Goal: Navigation & Orientation: Find specific page/section

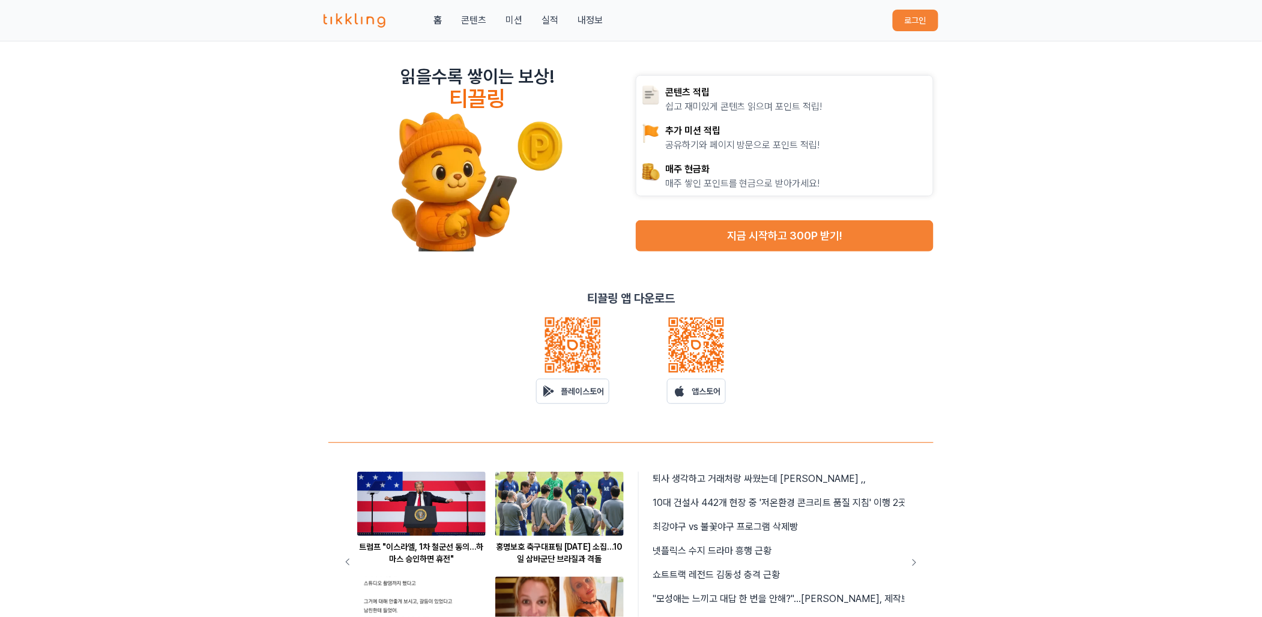
click at [924, 17] on button "로그인" at bounding box center [915, 21] width 46 height 22
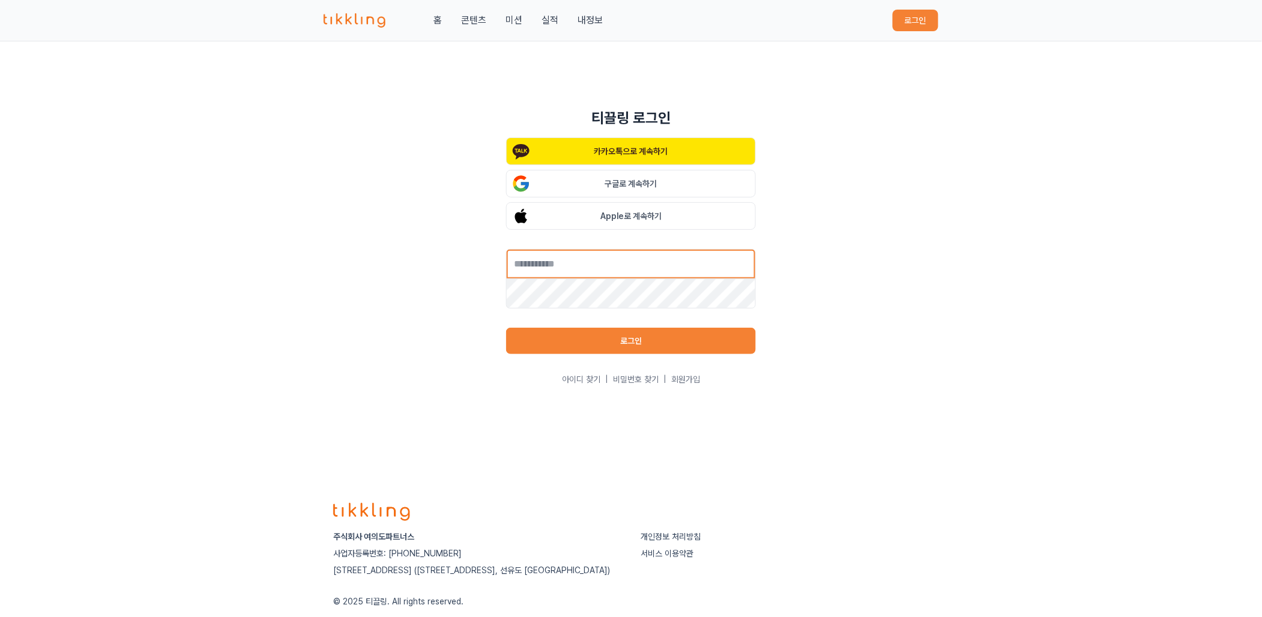
click at [642, 273] on input "text" at bounding box center [631, 264] width 250 height 30
type input "**********"
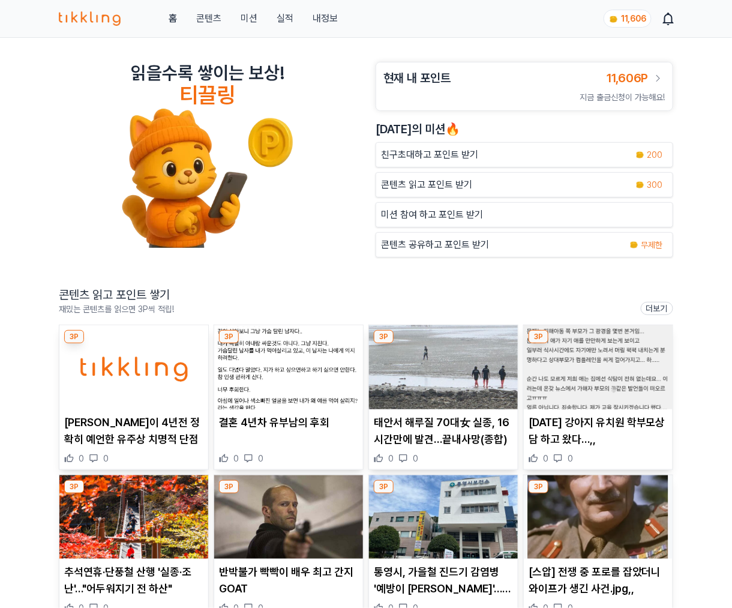
click at [158, 339] on img at bounding box center [133, 367] width 149 height 84
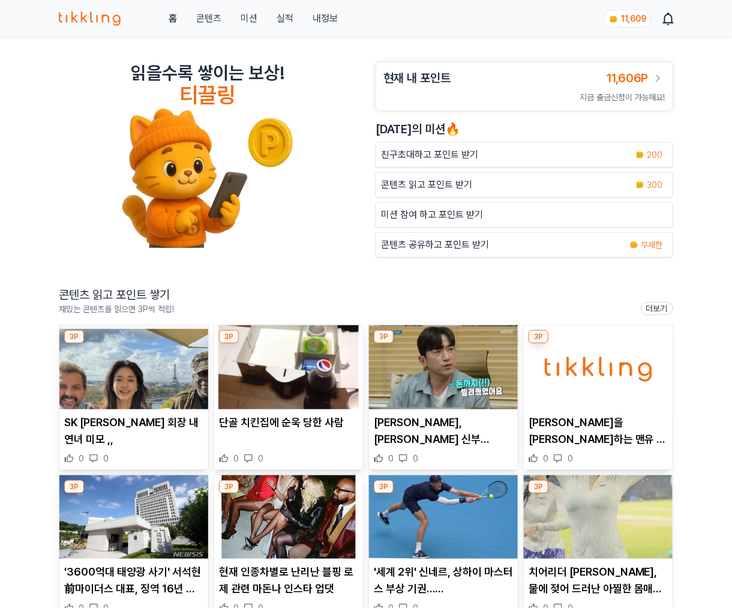
click at [306, 382] on img at bounding box center [288, 367] width 149 height 84
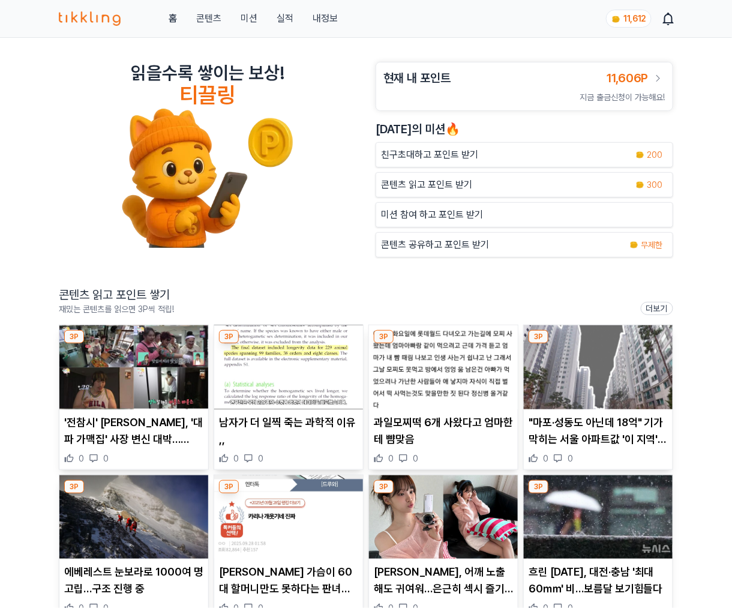
click at [424, 392] on img at bounding box center [443, 367] width 149 height 84
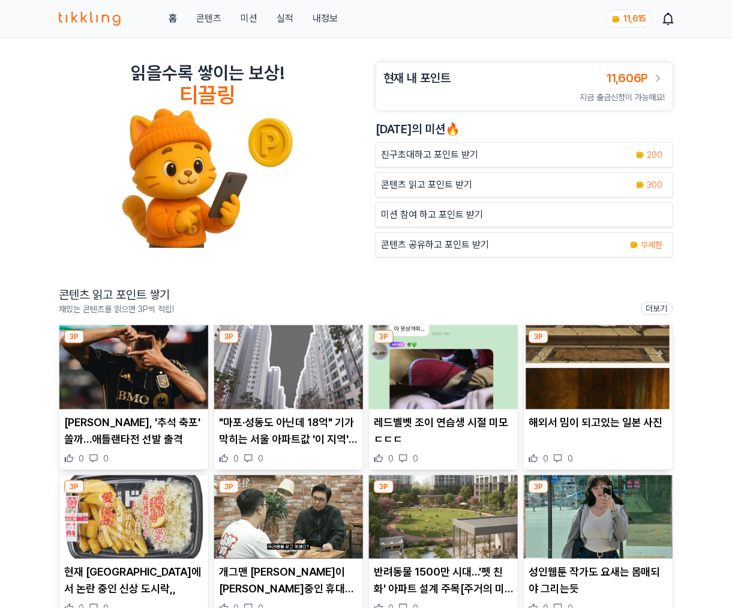
click at [143, 379] on img at bounding box center [133, 367] width 149 height 84
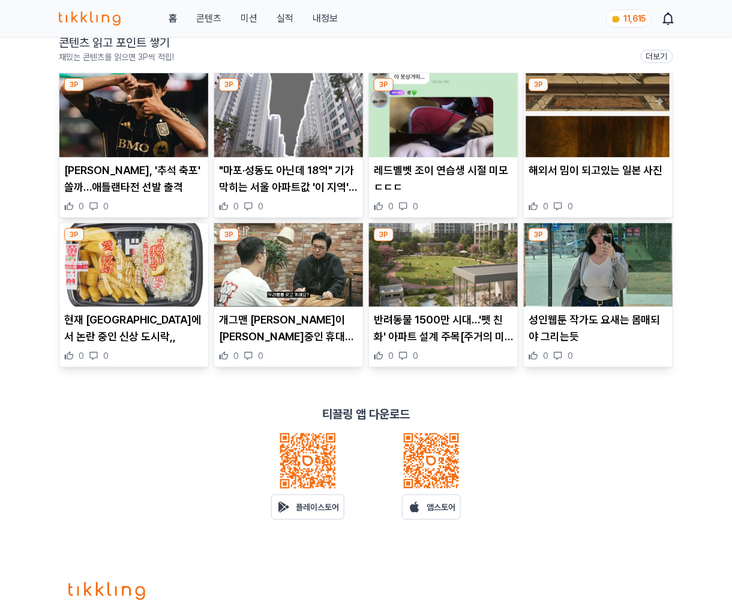
scroll to position [389, 0]
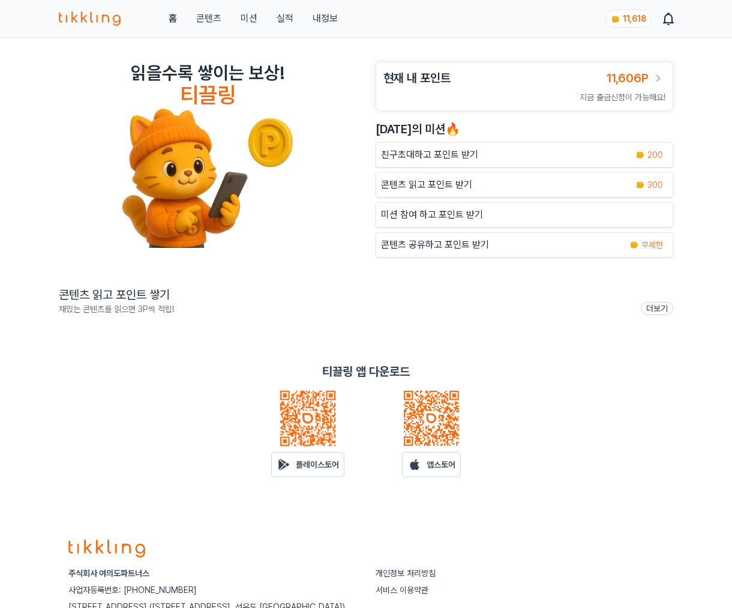
scroll to position [94, 0]
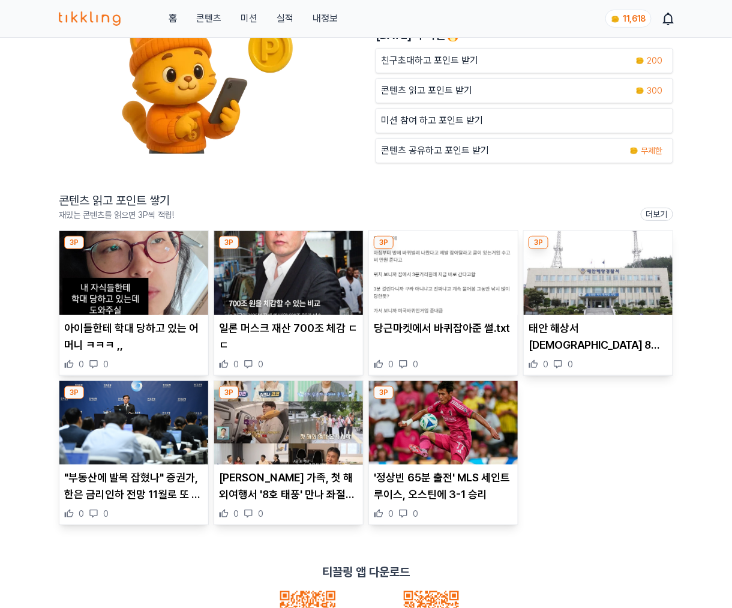
click at [134, 292] on img at bounding box center [133, 273] width 149 height 84
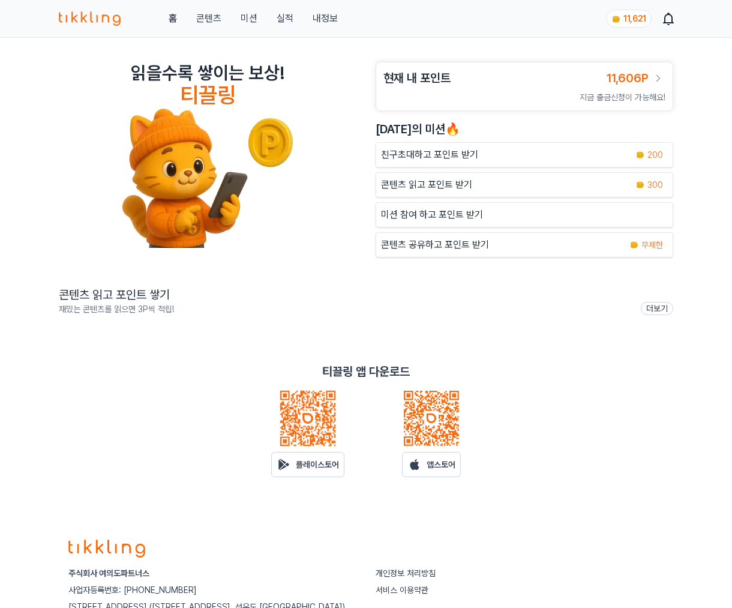
scroll to position [94, 0]
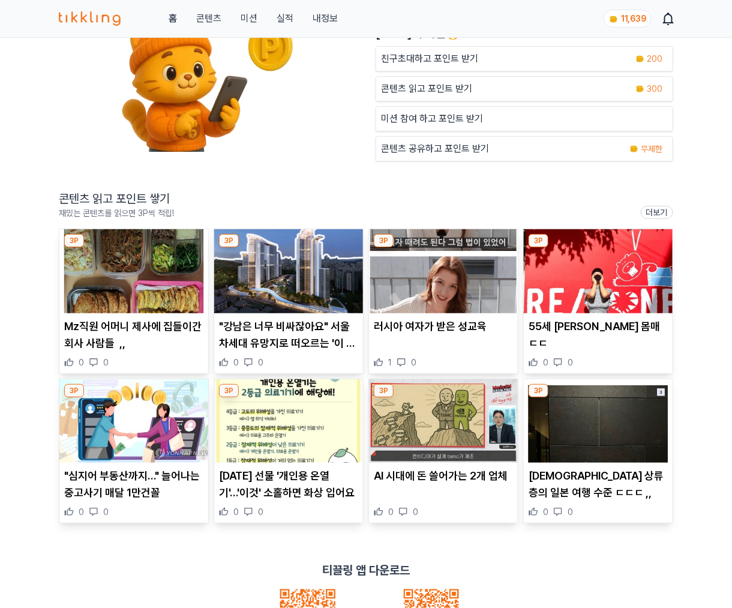
scroll to position [96, 0]
click at [274, 423] on img at bounding box center [288, 421] width 149 height 84
click at [435, 442] on img at bounding box center [443, 421] width 149 height 84
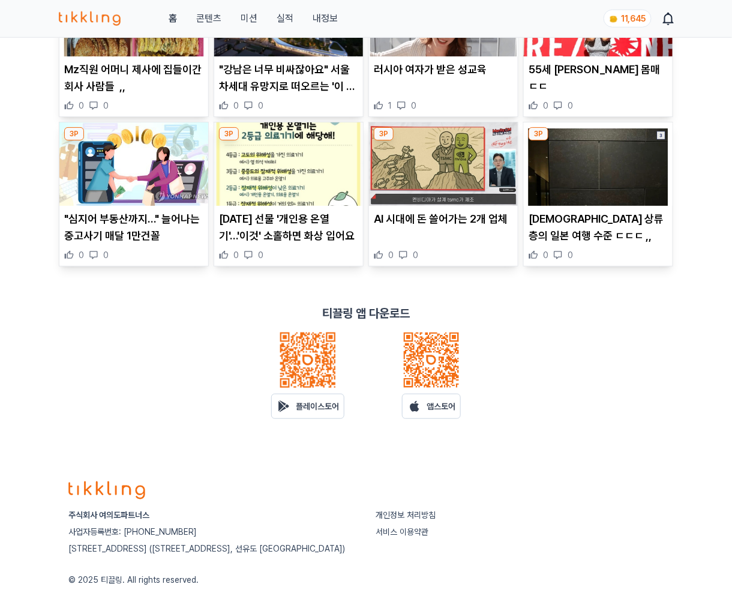
click at [592, 195] on img at bounding box center [598, 164] width 149 height 84
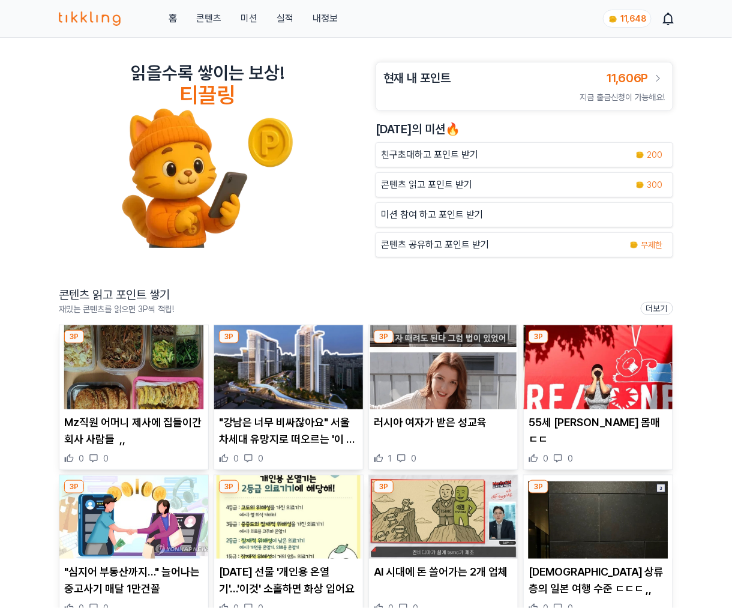
click at [173, 23] on link "홈" at bounding box center [173, 18] width 8 height 14
click at [138, 358] on img at bounding box center [133, 367] width 149 height 84
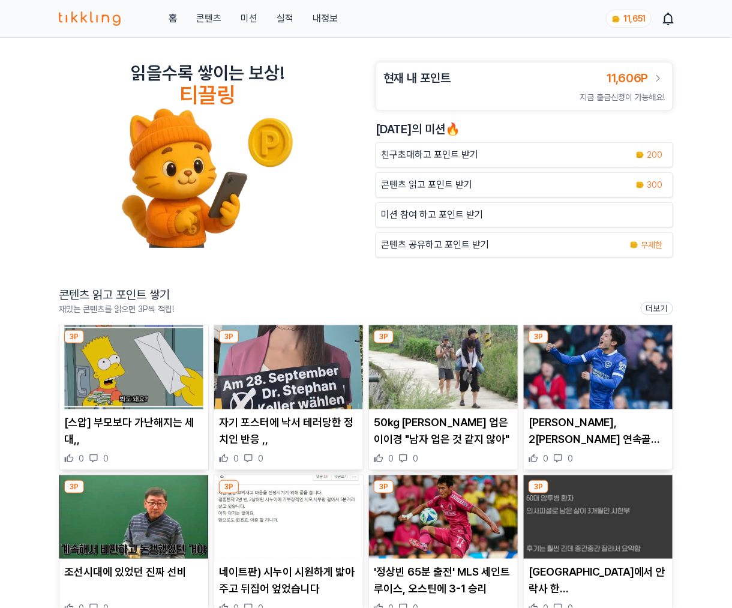
click at [113, 395] on img at bounding box center [133, 367] width 149 height 84
click at [290, 392] on img at bounding box center [288, 367] width 149 height 84
click at [449, 378] on img at bounding box center [443, 367] width 149 height 84
click at [627, 372] on img at bounding box center [598, 367] width 149 height 84
click at [98, 517] on img at bounding box center [133, 517] width 149 height 84
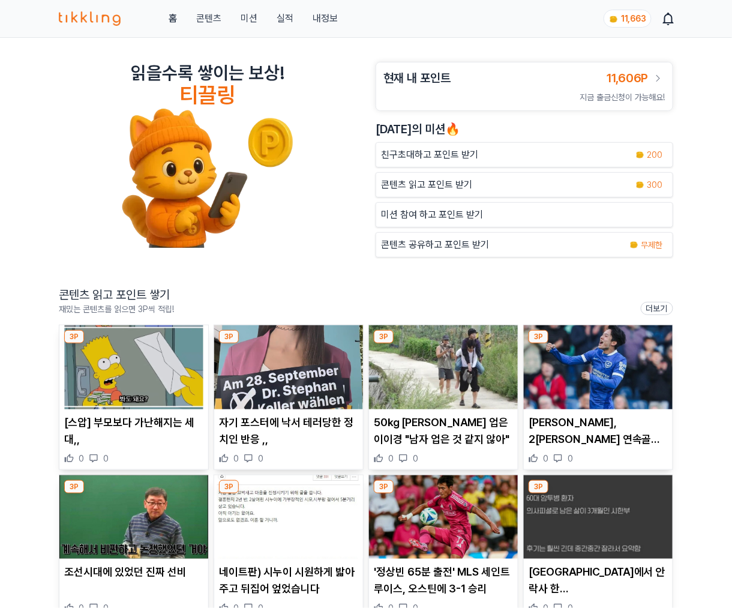
click at [286, 17] on link "실적" at bounding box center [285, 18] width 17 height 14
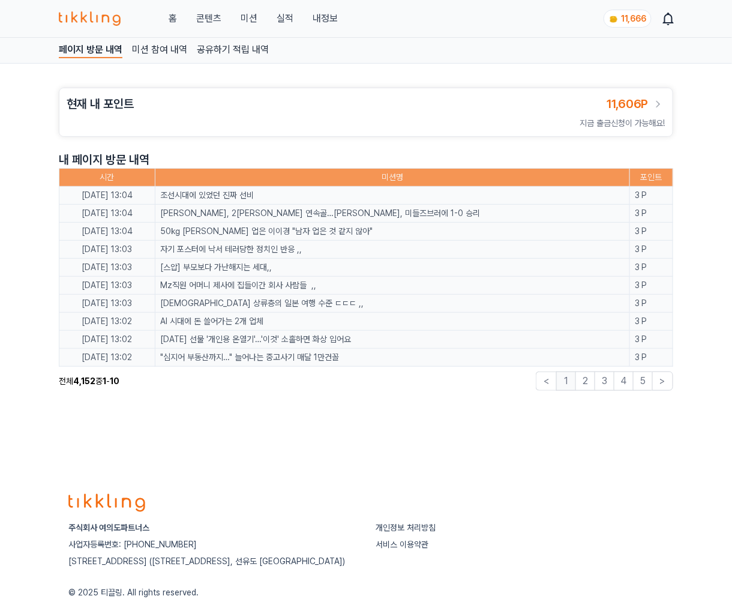
click at [391, 103] on div "현재 내 포인트 11,606P" at bounding box center [366, 103] width 599 height 17
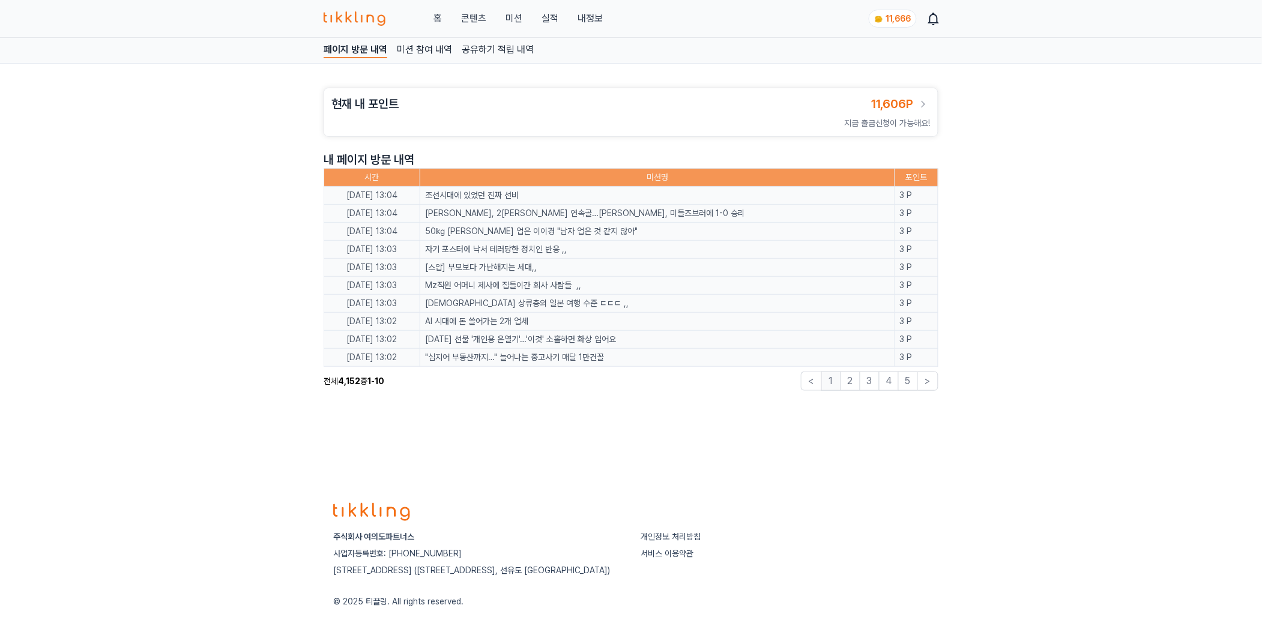
click at [433, 14] on div "홈 콘텐츠 미션 실적 내정보" at bounding box center [463, 18] width 279 height 14
click at [467, 21] on link "콘텐츠" at bounding box center [473, 18] width 25 height 14
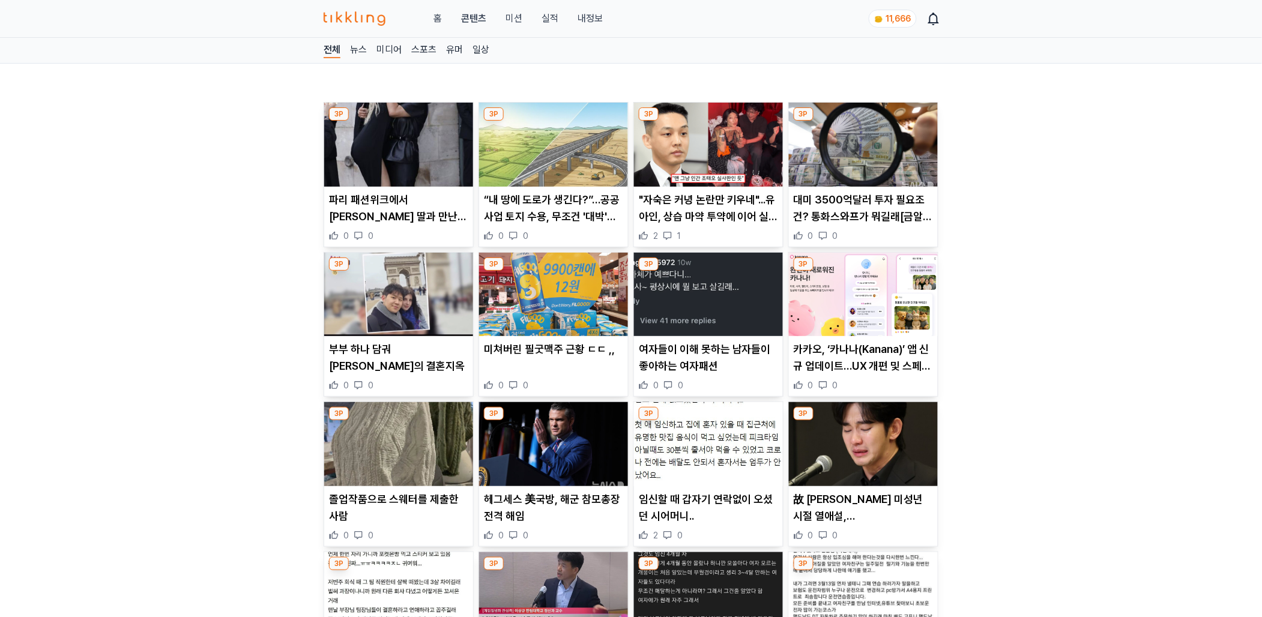
click at [420, 162] on img at bounding box center [398, 145] width 149 height 84
click at [505, 131] on img at bounding box center [553, 145] width 149 height 84
click at [706, 148] on img at bounding box center [708, 145] width 149 height 84
click at [732, 179] on img at bounding box center [863, 145] width 149 height 84
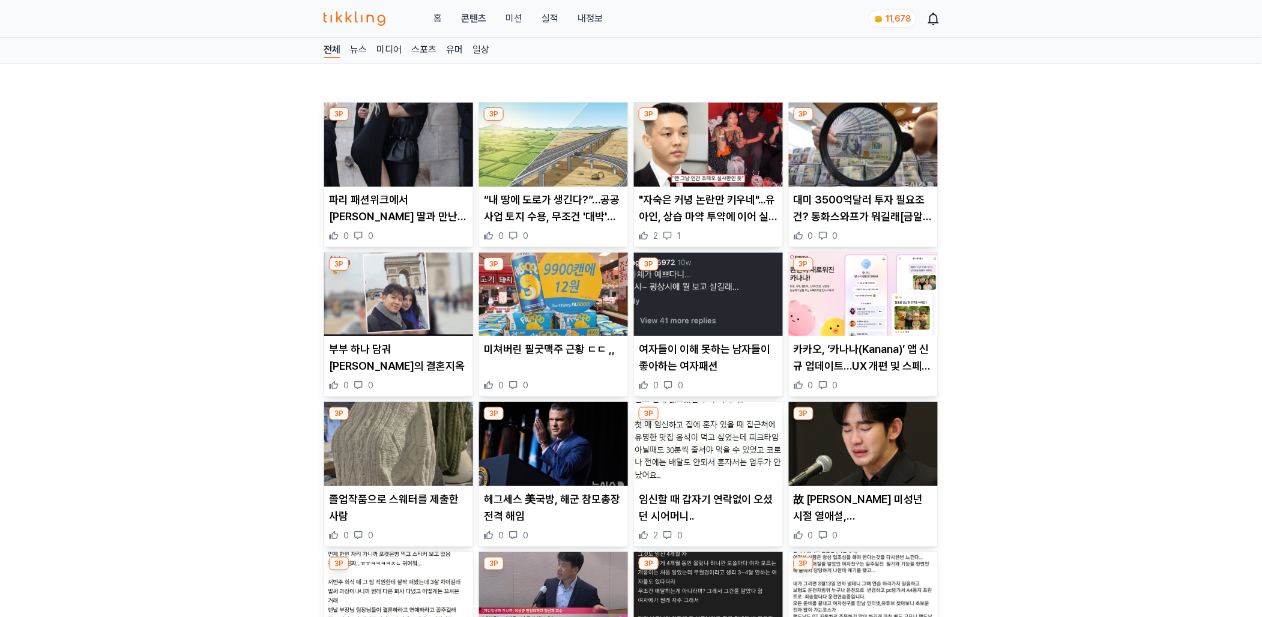
click at [438, 22] on link "홈" at bounding box center [437, 18] width 8 height 14
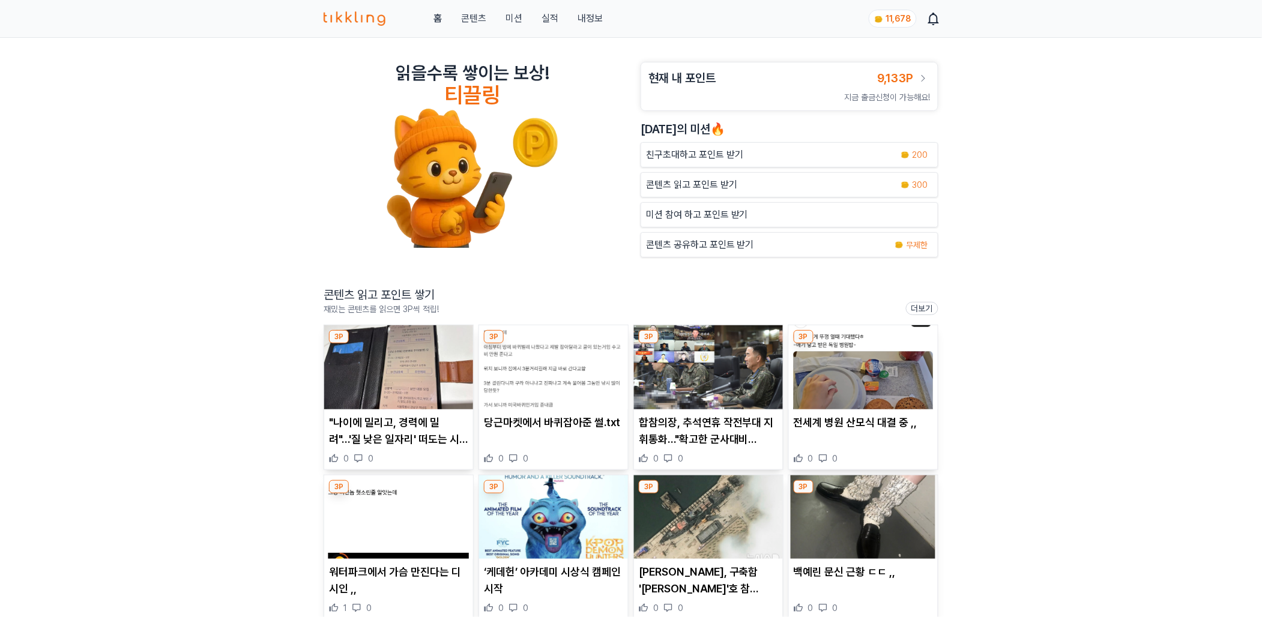
click at [376, 349] on img at bounding box center [398, 367] width 149 height 84
click at [522, 387] on img at bounding box center [553, 367] width 149 height 84
click at [691, 365] on img at bounding box center [708, 367] width 149 height 84
click at [828, 386] on img at bounding box center [863, 367] width 149 height 84
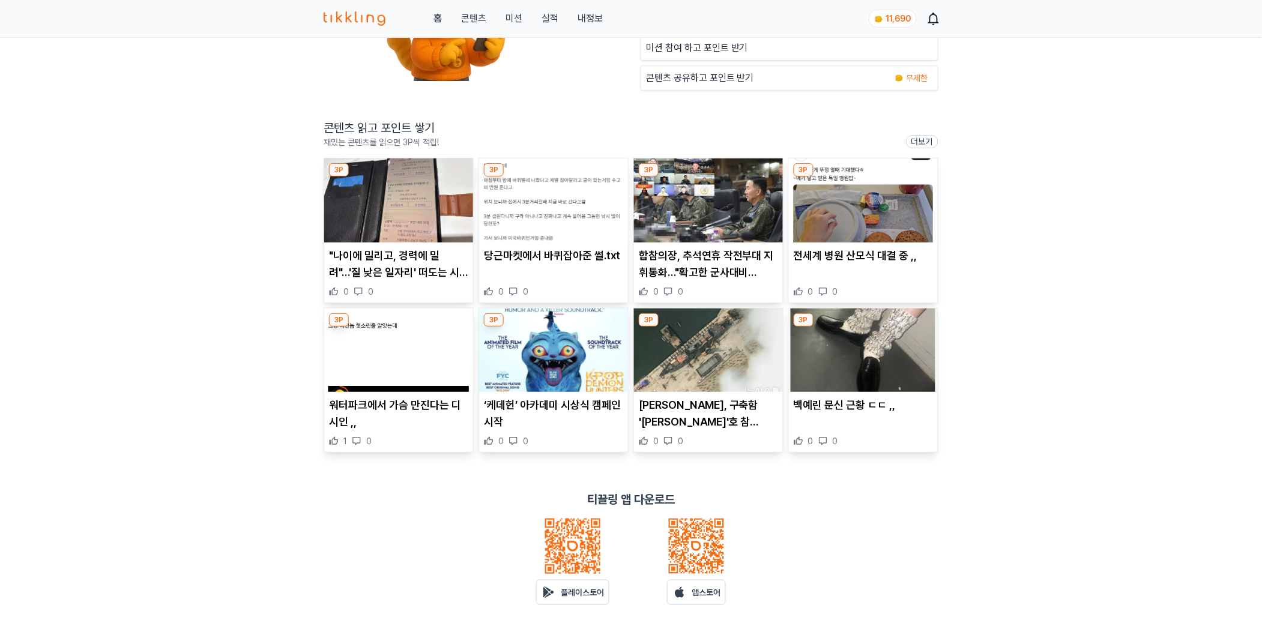
scroll to position [171, 0]
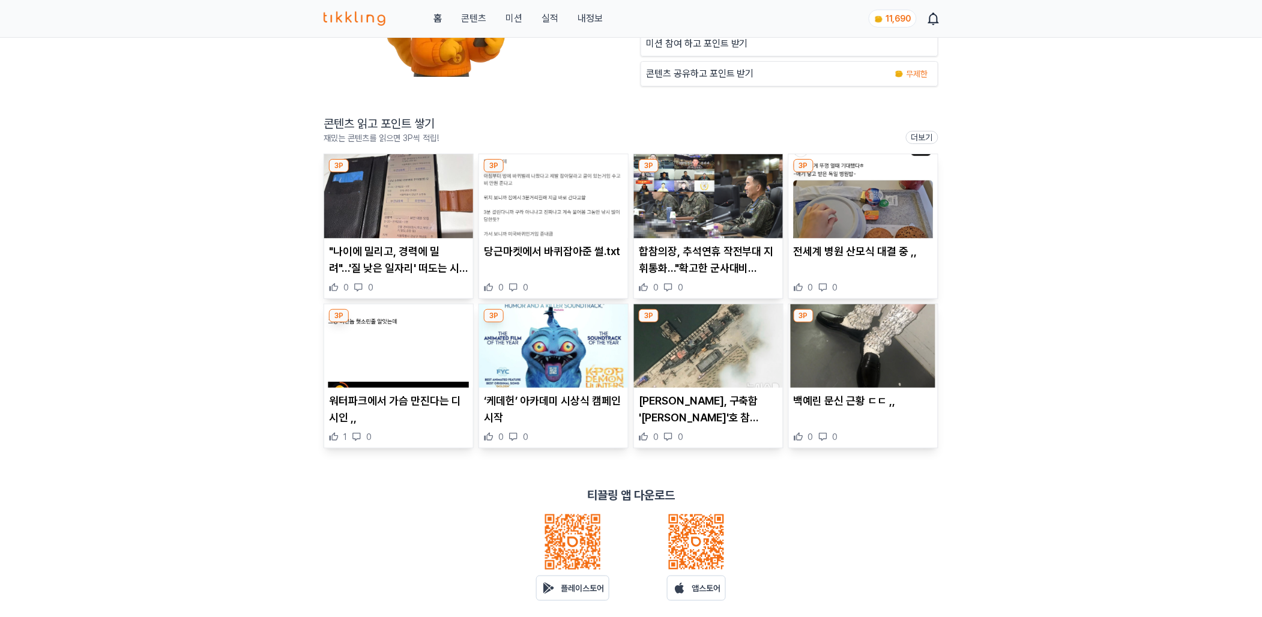
click at [427, 349] on img at bounding box center [398, 346] width 149 height 84
click at [549, 350] on img at bounding box center [553, 346] width 149 height 84
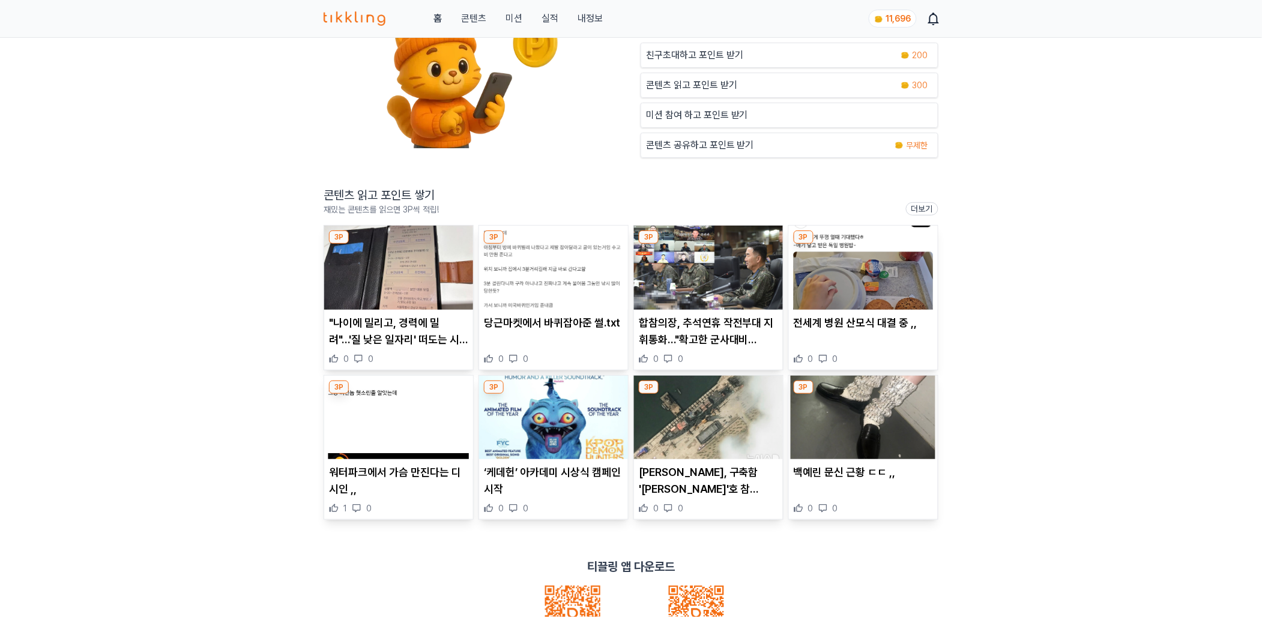
scroll to position [0, 0]
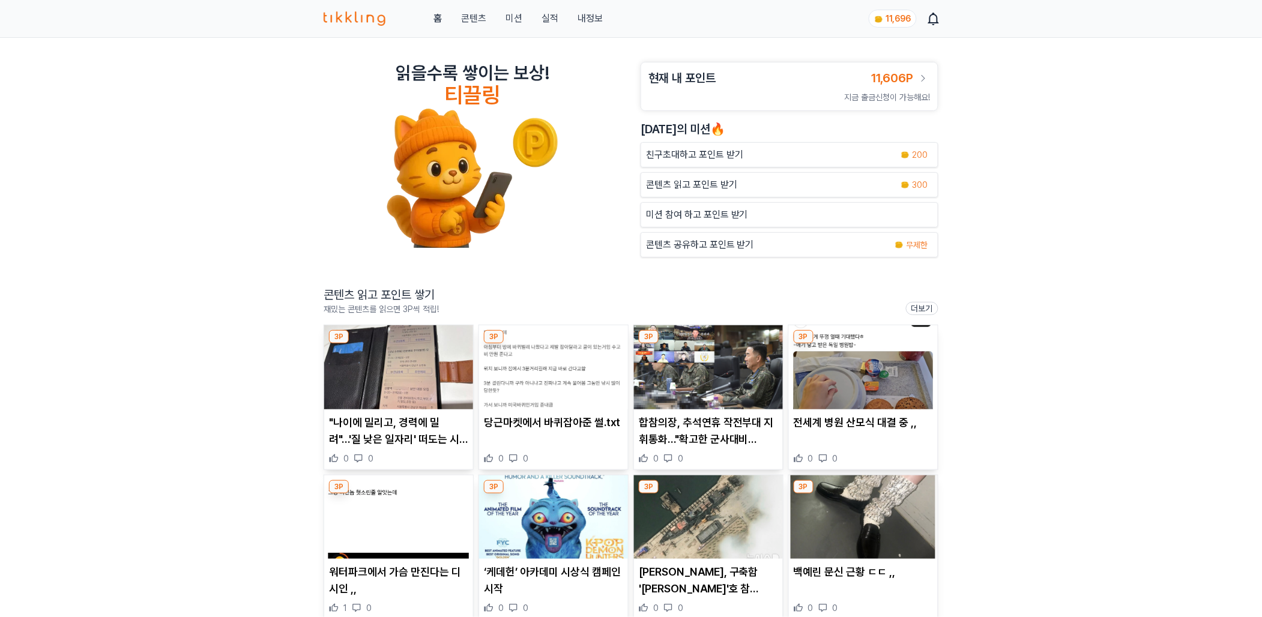
click at [556, 13] on link "실적" at bounding box center [549, 18] width 17 height 14
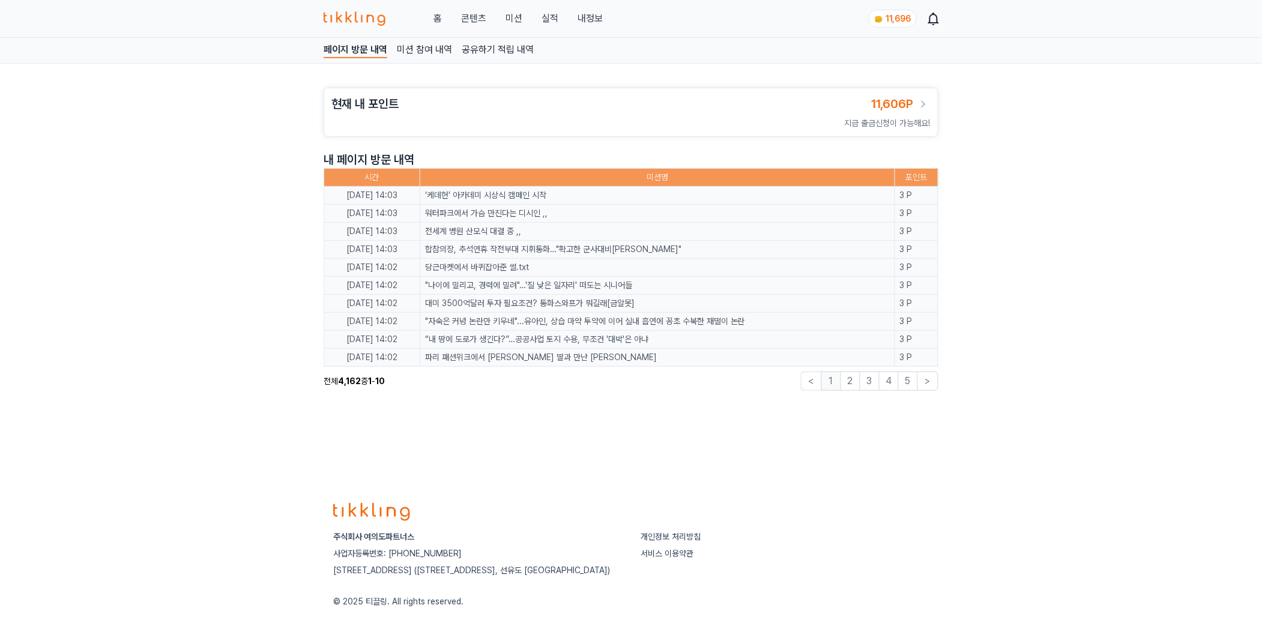
click at [575, 13] on div "홈 콘텐츠 미션 실적 내정보" at bounding box center [463, 18] width 279 height 14
click at [589, 16] on link "내정보" at bounding box center [589, 18] width 25 height 14
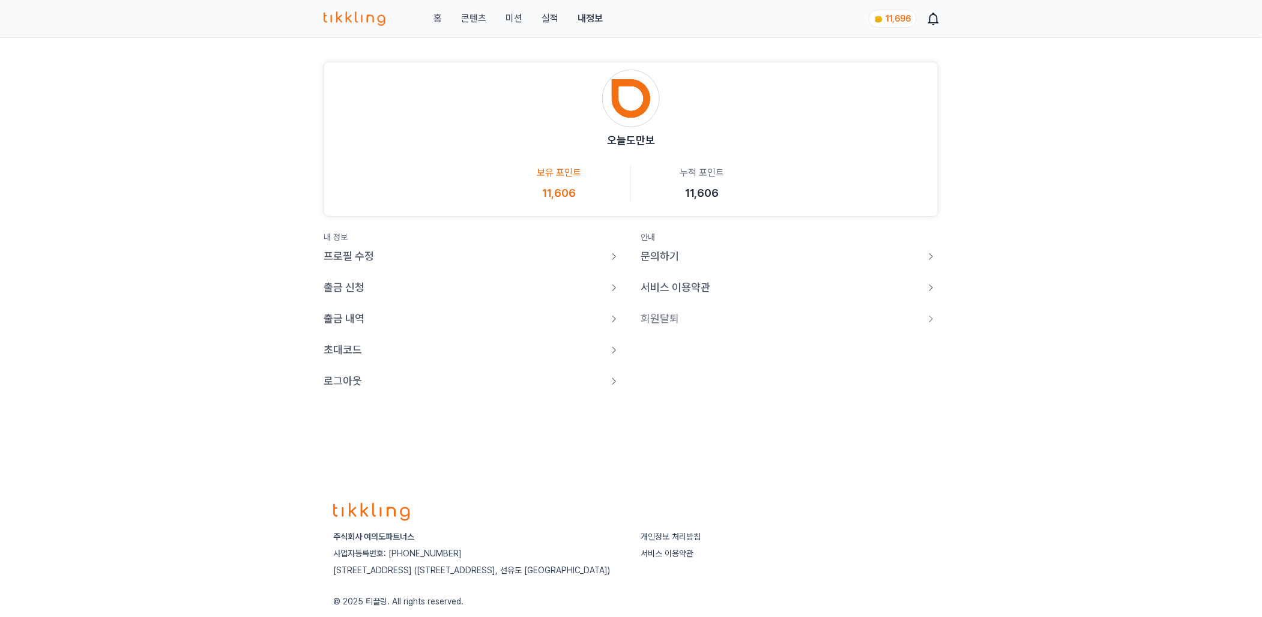
click at [345, 384] on p "로그아웃" at bounding box center [343, 381] width 38 height 17
